Goal: Find specific page/section: Find specific page/section

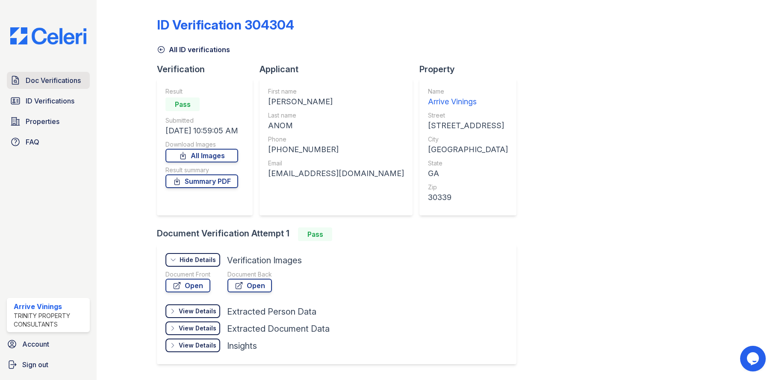
click at [49, 83] on span "Doc Verifications" at bounding box center [53, 80] width 55 height 10
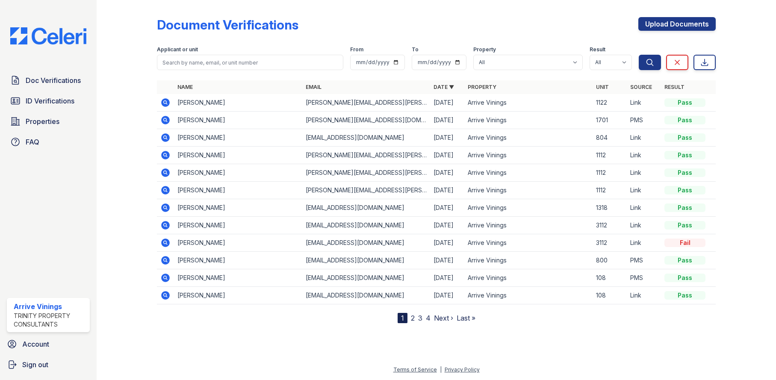
click at [165, 103] on icon at bounding box center [165, 102] width 10 height 10
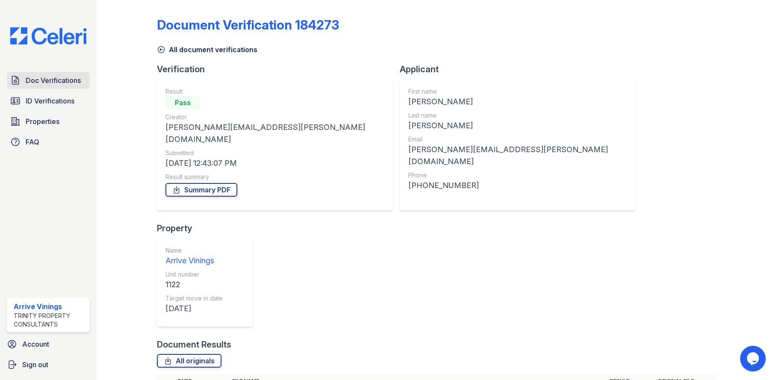
click at [42, 77] on span "Doc Verifications" at bounding box center [53, 80] width 55 height 10
